Goal: Information Seeking & Learning: Learn about a topic

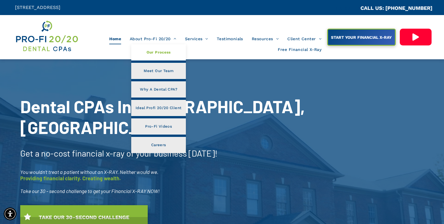
click at [153, 51] on span "Our Process" at bounding box center [158, 53] width 24 height 8
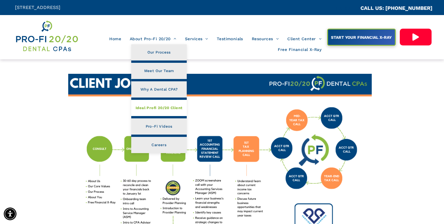
click at [156, 111] on link "Ideal Profi 20/20 Client" at bounding box center [158, 108] width 55 height 16
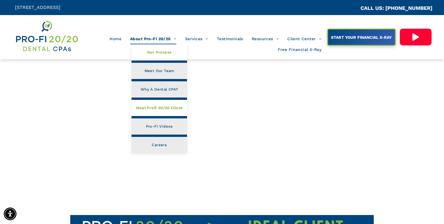
click at [151, 54] on span "Our Process" at bounding box center [159, 53] width 24 height 8
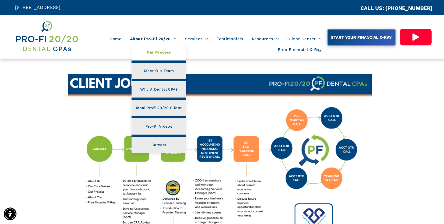
click at [151, 42] on span "About Pro-Fi 20/20" at bounding box center [153, 38] width 46 height 11
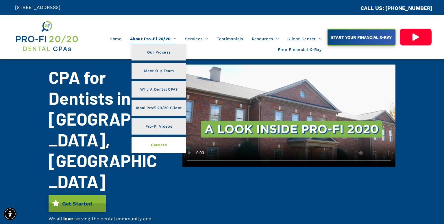
click at [155, 146] on span "Careers" at bounding box center [159, 145] width 16 height 8
